Goal: Task Accomplishment & Management: Use online tool/utility

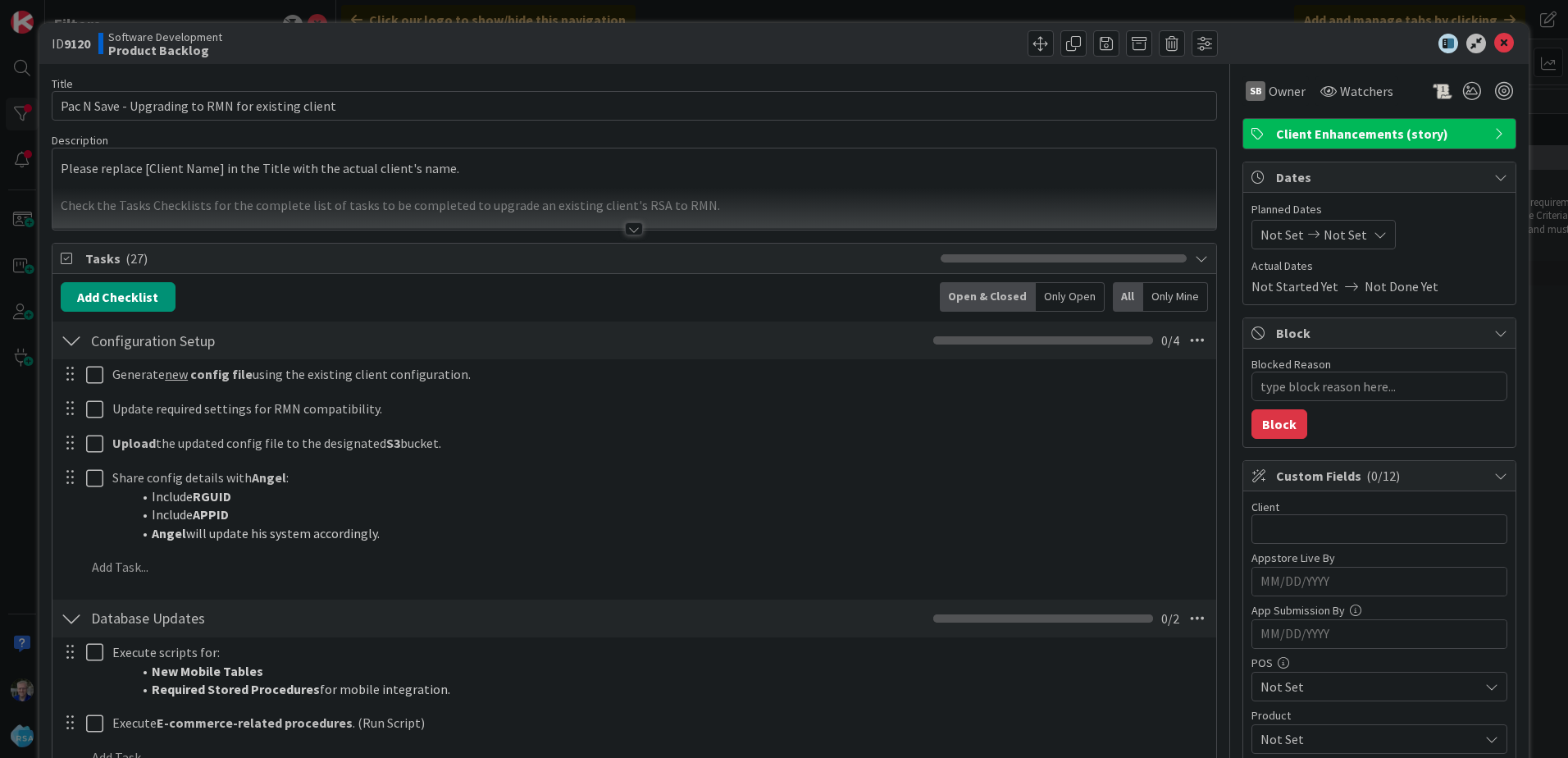
type textarea "x"
click at [1494, 41] on icon at bounding box center [1504, 43] width 19 height 19
